Goal: Information Seeking & Learning: Learn about a topic

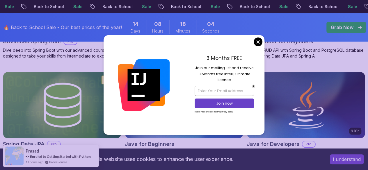
scroll to position [267, 0]
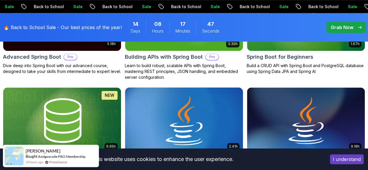
scroll to position [252, 0]
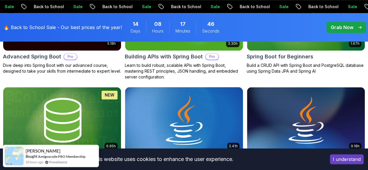
click at [231, 92] on img at bounding box center [184, 120] width 124 height 69
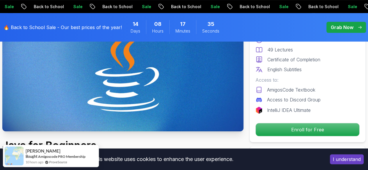
scroll to position [81, 0]
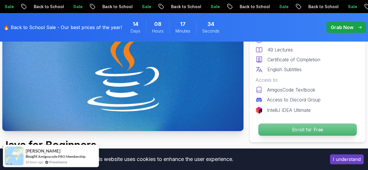
click at [305, 134] on p "Enroll for Free" at bounding box center [308, 130] width 98 height 12
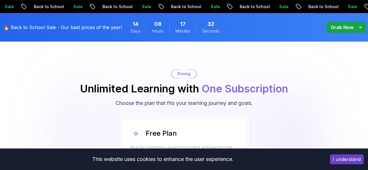
scroll to position [1196, 0]
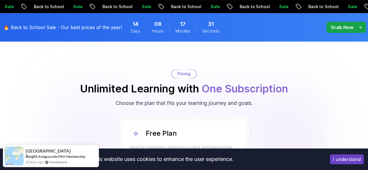
click at [205, 166] on p "Start Free" at bounding box center [183, 172] width 103 height 12
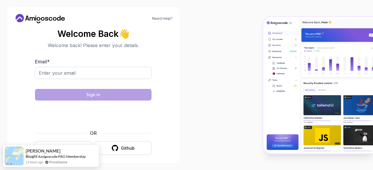
click at [77, 144] on button "Google" at bounding box center [63, 148] width 57 height 14
click at [76, 143] on button "Google" at bounding box center [63, 148] width 57 height 14
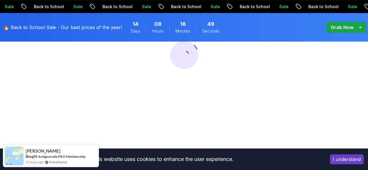
scroll to position [93, 0]
click at [344, 159] on button "I understand" at bounding box center [347, 160] width 34 height 10
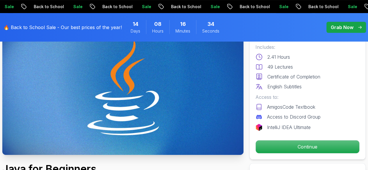
scroll to position [70, 0]
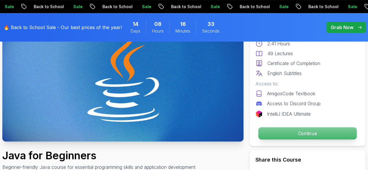
click at [282, 130] on p "Continue" at bounding box center [308, 134] width 98 height 12
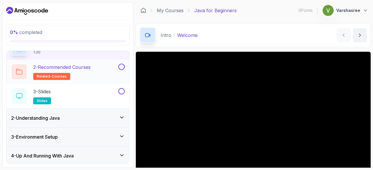
scroll to position [91, 0]
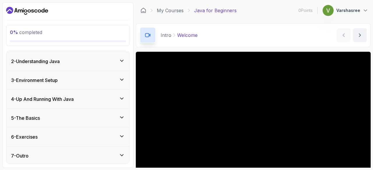
click at [71, 66] on div "2 - Understanding Java" at bounding box center [67, 61] width 123 height 19
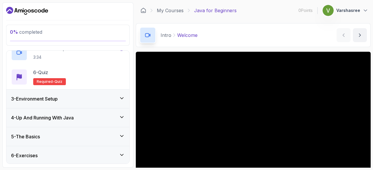
scroll to position [164, 0]
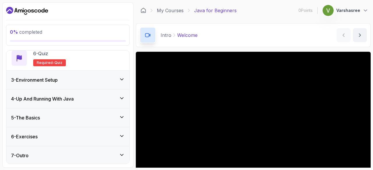
click at [75, 82] on div "3 - Environment Setup" at bounding box center [68, 80] width 114 height 7
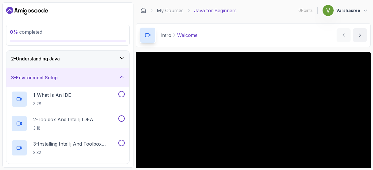
scroll to position [0, 0]
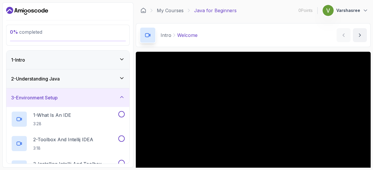
click at [76, 59] on div "1 - Intro" at bounding box center [68, 59] width 114 height 7
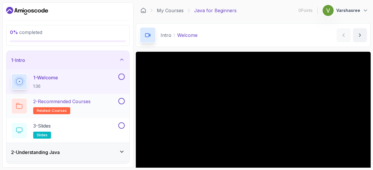
scroll to position [91, 0]
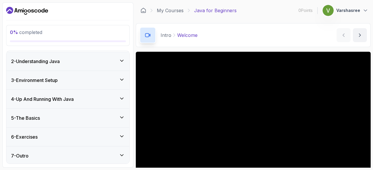
click at [78, 164] on div "7 - Outro" at bounding box center [67, 156] width 123 height 19
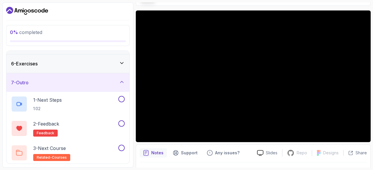
scroll to position [56, 0]
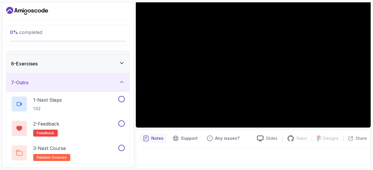
click at [260, 144] on div "Notes Support Any issues? Slides Repo Repository not available Designs Design n…" at bounding box center [253, 149] width 235 height 38
click at [260, 143] on div "Slides Repo Repository not available Designs Design not available Share" at bounding box center [309, 138] width 114 height 9
click at [260, 141] on icon at bounding box center [260, 139] width 6 height 6
drag, startPoint x: 188, startPoint y: 140, endPoint x: 167, endPoint y: 141, distance: 21.0
click at [167, 141] on div "Notes Support Any issues?" at bounding box center [195, 138] width 113 height 9
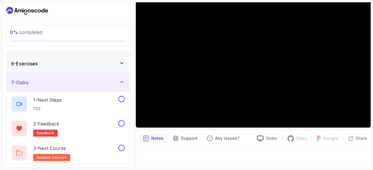
click at [158, 141] on p "Notes" at bounding box center [157, 139] width 12 height 6
click at [153, 138] on p "Notes" at bounding box center [157, 139] width 12 height 6
click at [145, 151] on div at bounding box center [252, 156] width 227 height 16
click at [138, 158] on div "Notes Support Any issues? Slides Repo Repository not available Designs Design n…" at bounding box center [253, 149] width 235 height 38
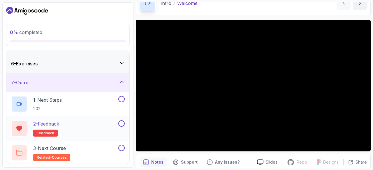
scroll to position [0, 0]
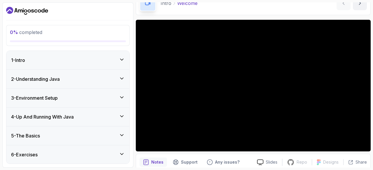
click at [65, 56] on div "1 - Intro" at bounding box center [67, 60] width 123 height 19
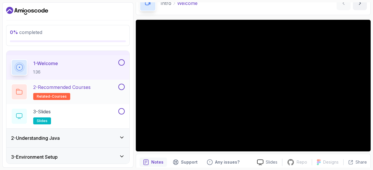
scroll to position [15, 0]
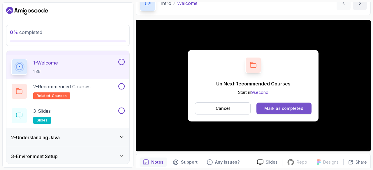
click at [278, 107] on div "Mark as completed" at bounding box center [283, 109] width 39 height 6
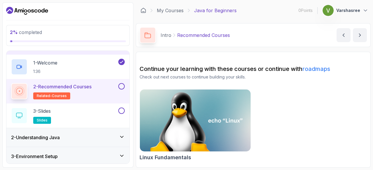
click at [120, 85] on button at bounding box center [121, 86] width 6 height 6
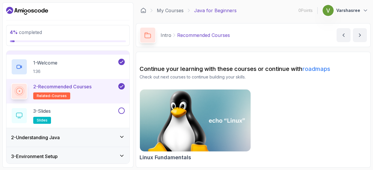
click at [222, 120] on img at bounding box center [195, 120] width 116 height 65
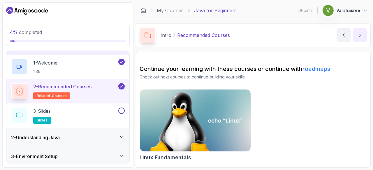
click at [360, 37] on icon "next content" at bounding box center [360, 35] width 6 height 6
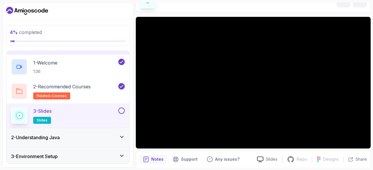
scroll to position [56, 0]
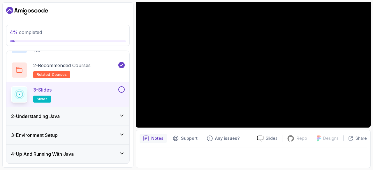
click at [75, 108] on div "2 - Understanding Java" at bounding box center [67, 116] width 123 height 19
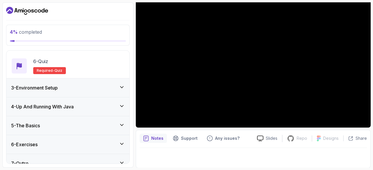
scroll to position [164, 0]
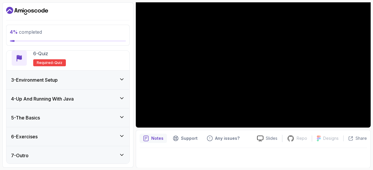
click at [61, 118] on div "5 - The Basics" at bounding box center [68, 117] width 114 height 7
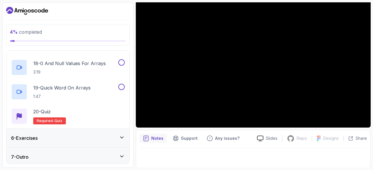
scroll to position [507, 0]
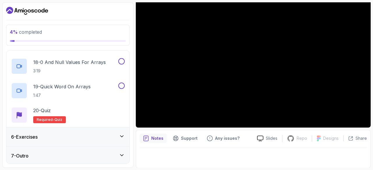
click at [56, 138] on div "6 - Exercises" at bounding box center [68, 137] width 114 height 7
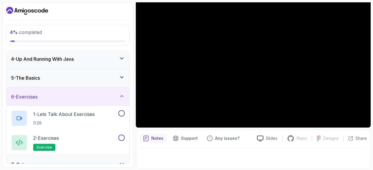
scroll to position [67, 0]
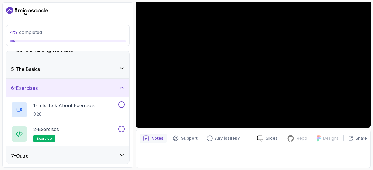
click at [50, 162] on div "7 - Outro" at bounding box center [67, 156] width 123 height 19
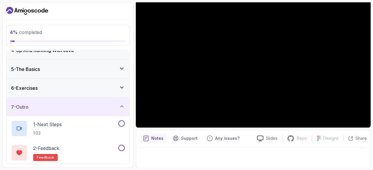
scroll to position [0, 0]
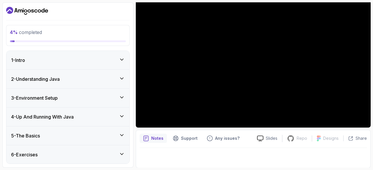
click at [63, 82] on div "2 - Understanding Java" at bounding box center [67, 79] width 123 height 19
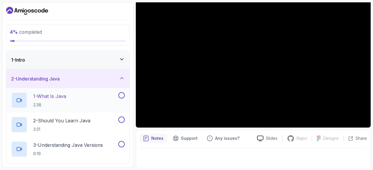
click at [61, 99] on p "1 - What Is Java" at bounding box center [49, 96] width 33 height 7
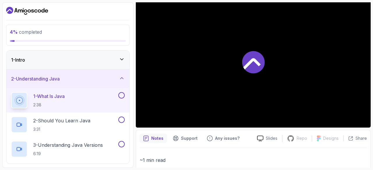
scroll to position [19, 0]
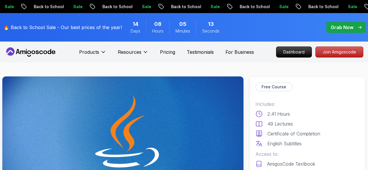
scroll to position [67, 0]
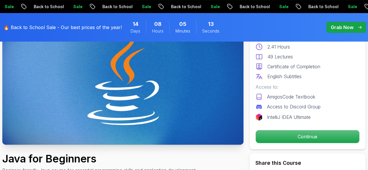
click at [269, 131] on p "Continue" at bounding box center [308, 136] width 104 height 13
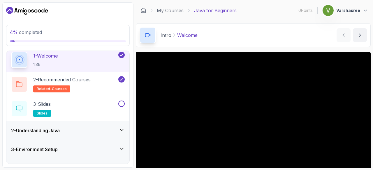
scroll to position [26, 0]
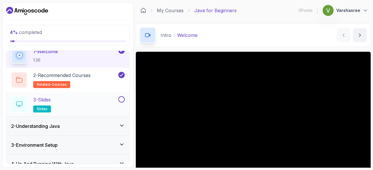
click at [122, 100] on button at bounding box center [121, 99] width 6 height 6
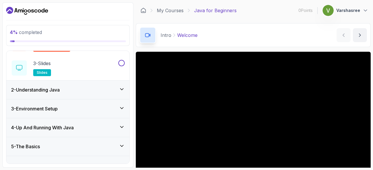
scroll to position [0, 0]
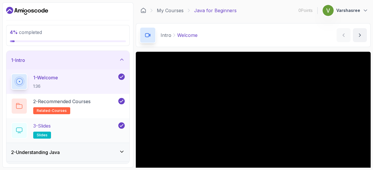
click at [101, 120] on div "3 - Slides slides" at bounding box center [67, 130] width 123 height 24
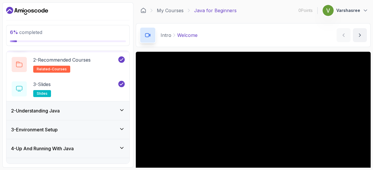
click at [97, 115] on div "2 - Understanding Java" at bounding box center [67, 111] width 123 height 19
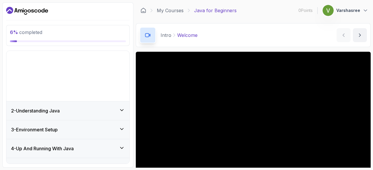
scroll to position [18, 0]
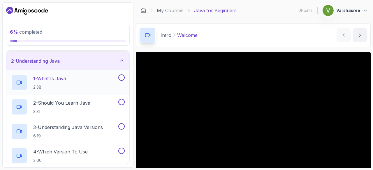
click at [84, 83] on div "1 - What Is Java 2:38" at bounding box center [64, 83] width 106 height 16
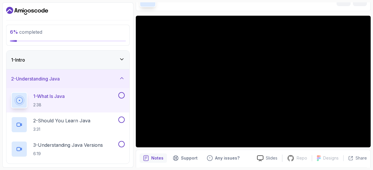
click at [99, 57] on div "1 - Intro" at bounding box center [68, 59] width 114 height 7
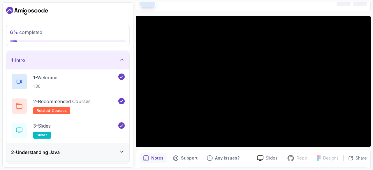
click at [99, 57] on div "1 - Intro" at bounding box center [68, 60] width 114 height 7
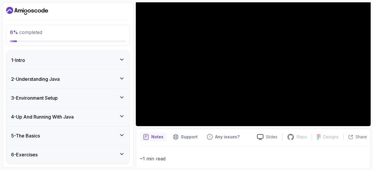
click at [94, 78] on div "2 - Understanding Java" at bounding box center [68, 79] width 114 height 7
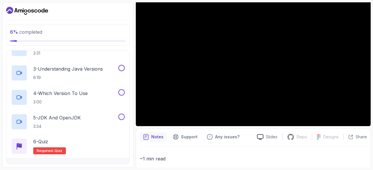
scroll to position [76, 0]
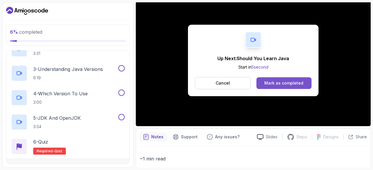
click at [285, 83] on div "Mark as completed" at bounding box center [283, 83] width 39 height 6
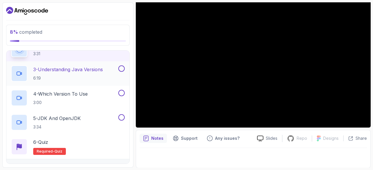
scroll to position [76, 0]
